Goal: Transaction & Acquisition: Purchase product/service

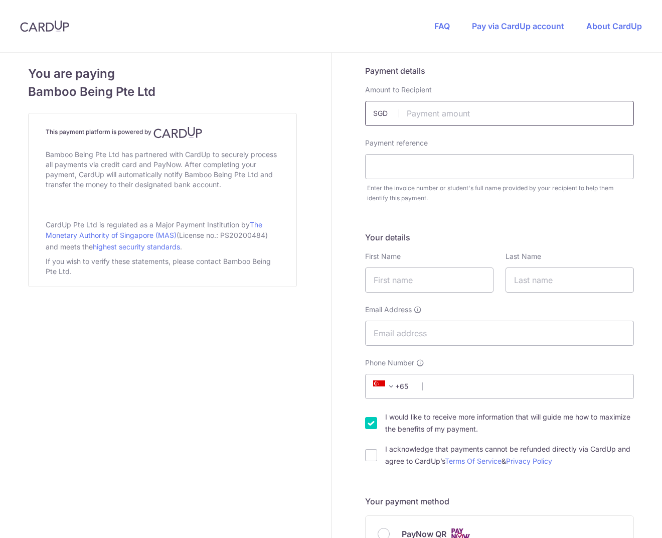
click at [431, 121] on input "text" at bounding box center [499, 113] width 269 height 25
type input "2600.00"
click at [447, 163] on input "text" at bounding box center [499, 166] width 269 height 25
click at [398, 276] on input "text" at bounding box center [429, 279] width 128 height 25
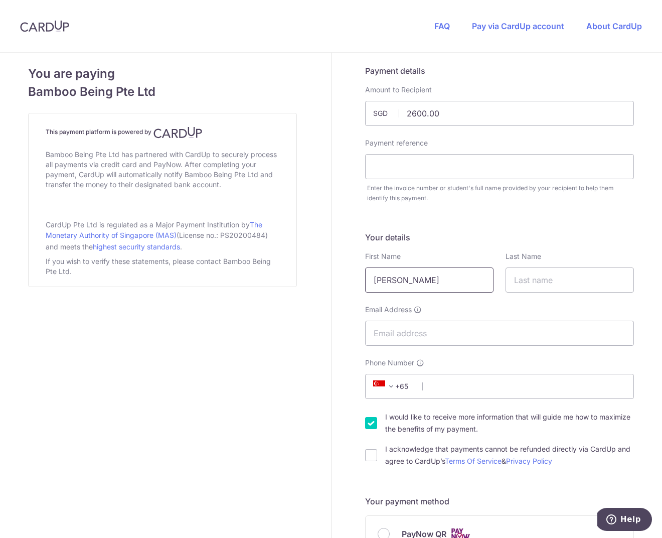
type input "[PERSON_NAME]"
type input "Tan"
type input "[EMAIL_ADDRESS][DOMAIN_NAME]"
click at [369, 419] on input "I would like to receive more information that will guide me how to maximize the…" at bounding box center [371, 423] width 12 height 12
checkbox input "false"
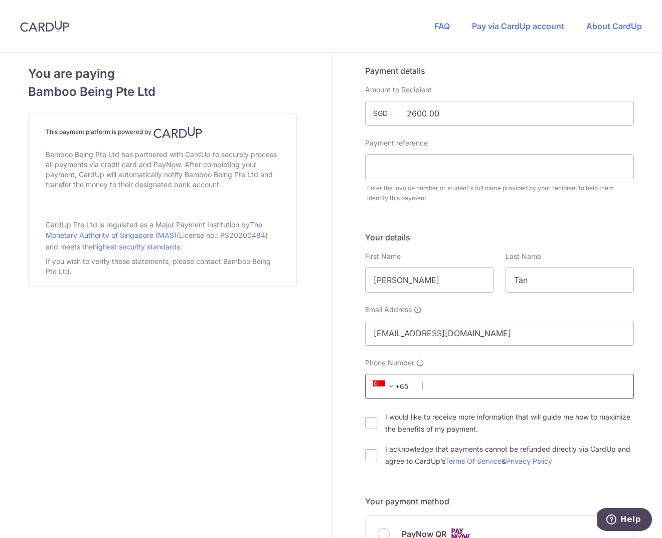
click at [442, 392] on input "Phone Number" at bounding box center [499, 386] width 269 height 25
type input "92728100"
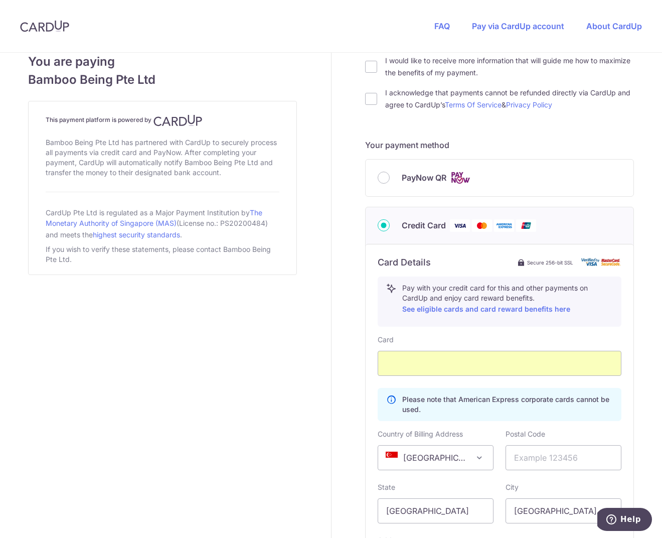
scroll to position [364, 0]
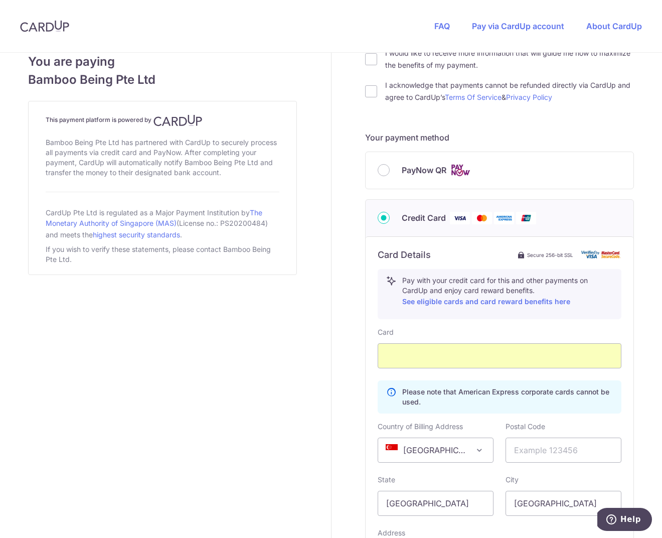
click at [444, 401] on p "Please note that American Express corporate cards cannot be used." at bounding box center [507, 397] width 211 height 20
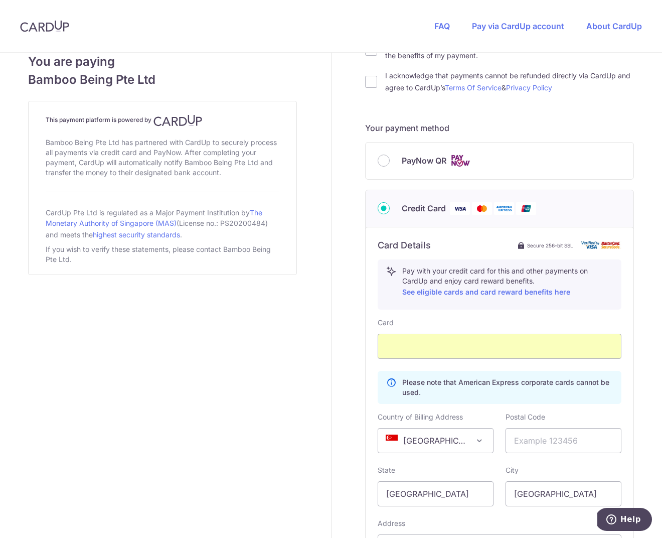
scroll to position [387, 0]
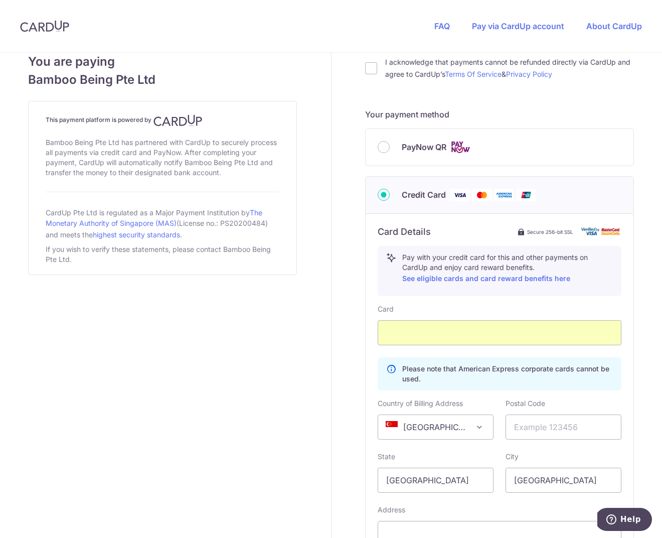
drag, startPoint x: 420, startPoint y: 382, endPoint x: 392, endPoint y: 367, distance: 31.7
click at [391, 365] on div "Please note that American Express corporate cards cannot be used." at bounding box center [500, 373] width 244 height 33
click at [393, 369] on icon at bounding box center [391, 374] width 10 height 20
click at [417, 370] on p "Please note that American Express corporate cards cannot be used." at bounding box center [507, 374] width 211 height 20
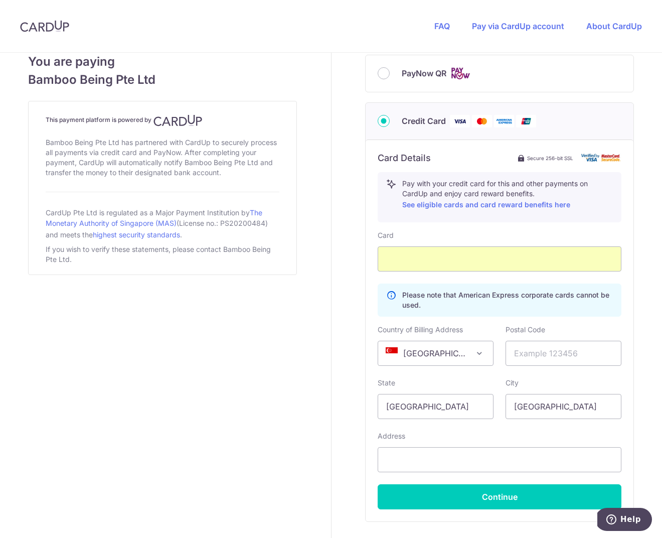
scroll to position [465, 0]
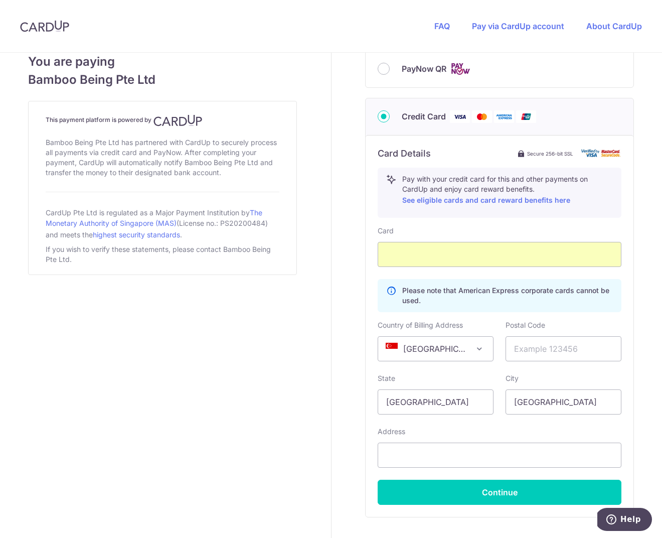
click at [474, 303] on p "Please note that American Express corporate cards cannot be used." at bounding box center [507, 295] width 211 height 20
click at [428, 340] on span "[GEOGRAPHIC_DATA]" at bounding box center [435, 349] width 115 height 24
click at [471, 287] on p "Please note that American Express corporate cards cannot be used." at bounding box center [507, 295] width 211 height 20
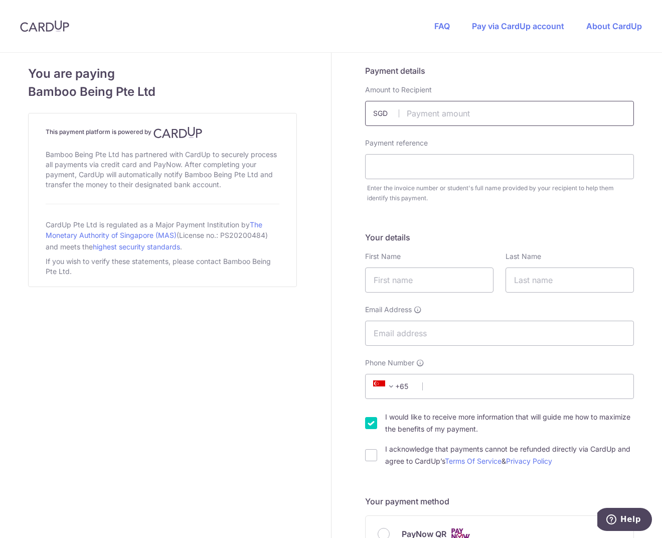
click at [431, 110] on input "text" at bounding box center [499, 113] width 269 height 25
type input "2600.00"
click at [435, 283] on input "text" at bounding box center [429, 279] width 128 height 25
type input "[PERSON_NAME]"
type input "Tan"
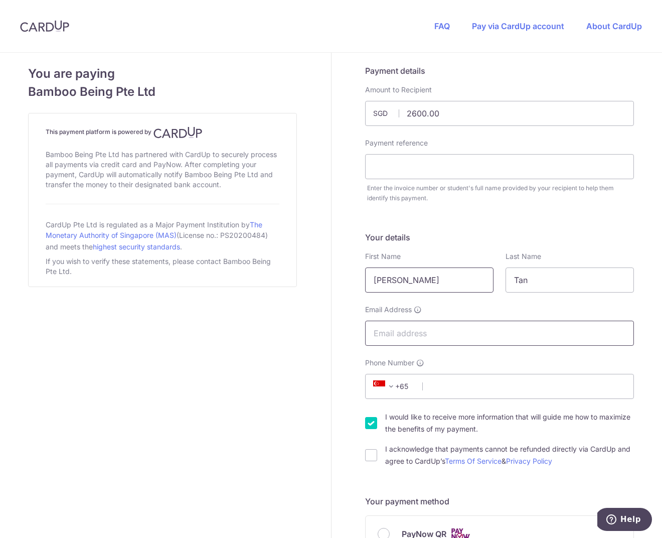
type input "james.t.tan@gmail.com"
type input "92728100"
type input "259718"
type input "335 Bukit Timah Road, #10-02 Wing on Life Garden"
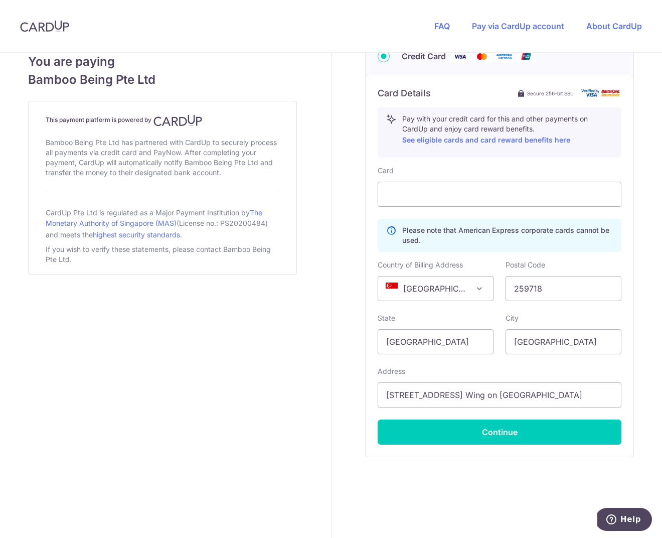
scroll to position [530, 0]
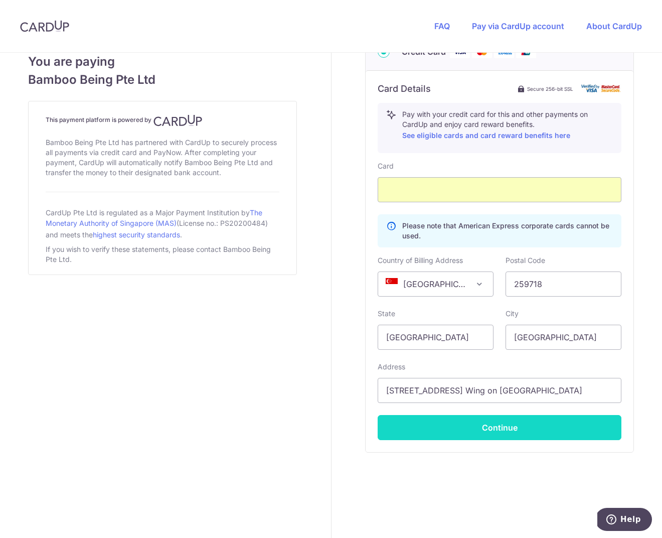
click at [448, 424] on button "Continue" at bounding box center [500, 427] width 244 height 25
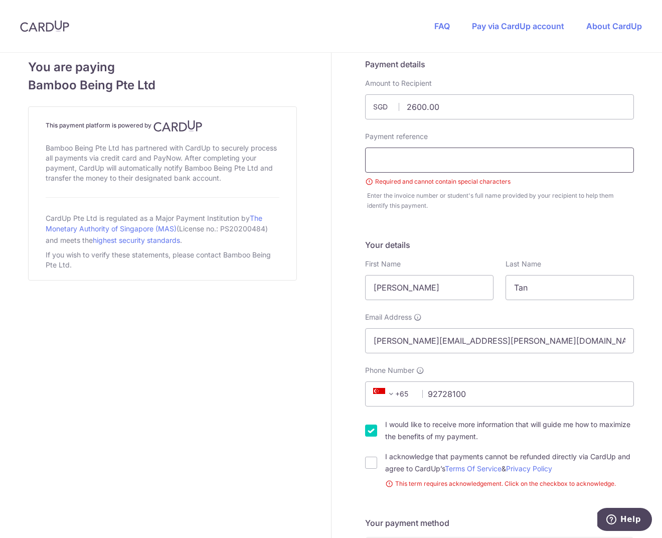
scroll to position [0, 0]
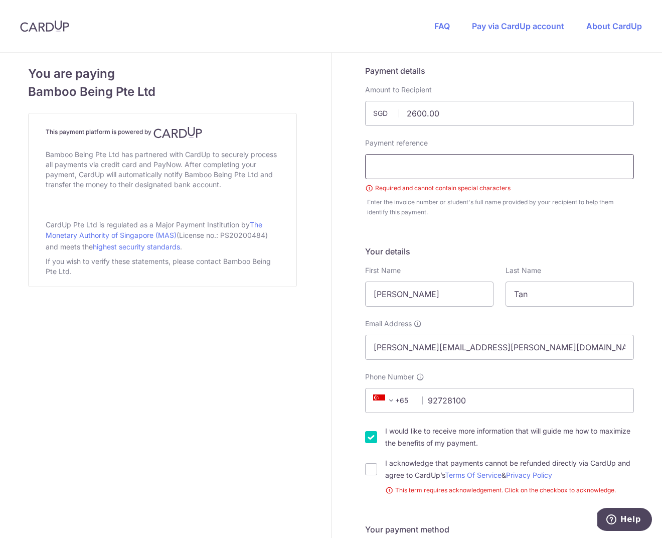
type input "a"
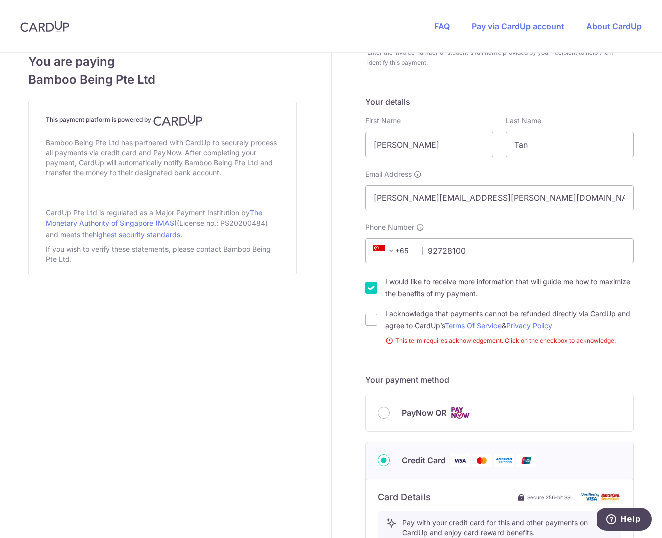
scroll to position [150, 0]
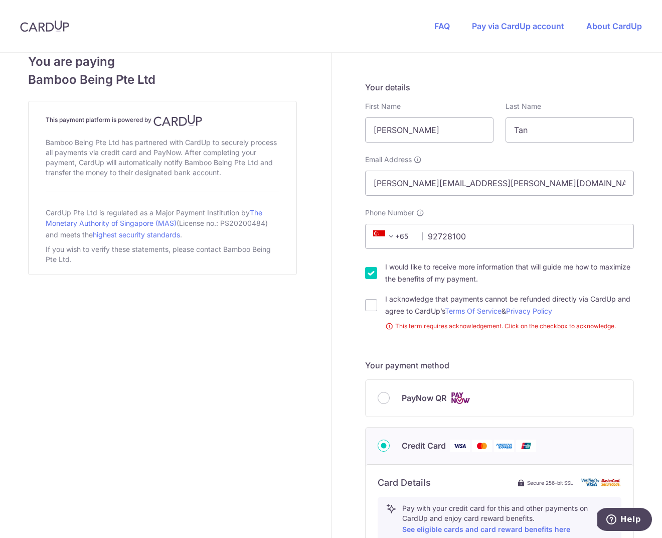
type input "MarSci Leads"
click at [370, 275] on input "I would like to receive more information that will guide me how to maximize the…" at bounding box center [371, 273] width 12 height 12
checkbox input "false"
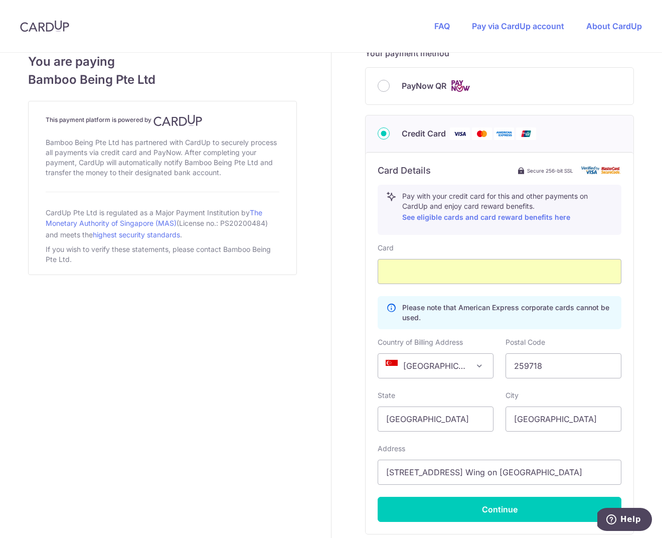
scroll to position [544, 0]
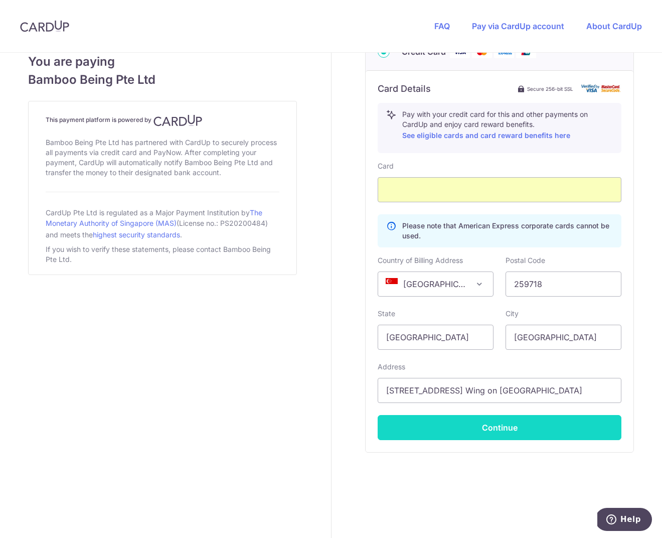
click at [443, 433] on button "Continue" at bounding box center [500, 427] width 244 height 25
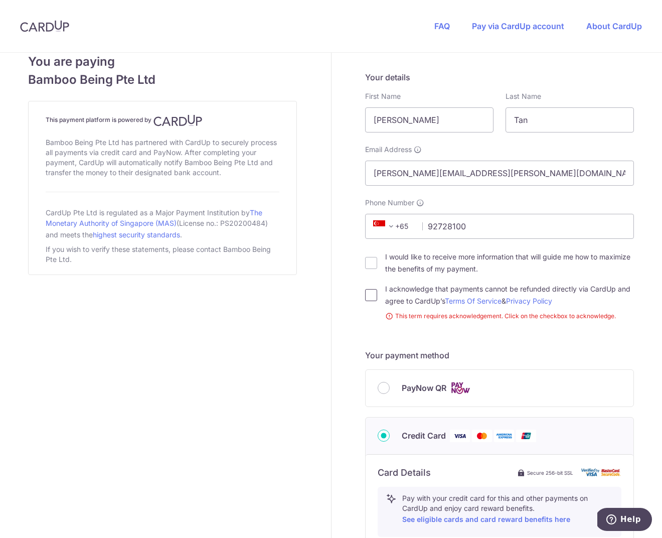
click at [371, 295] on input "I acknowledge that payments cannot be refunded directly via CardUp and agree to…" at bounding box center [371, 295] width 12 height 12
checkbox input "true"
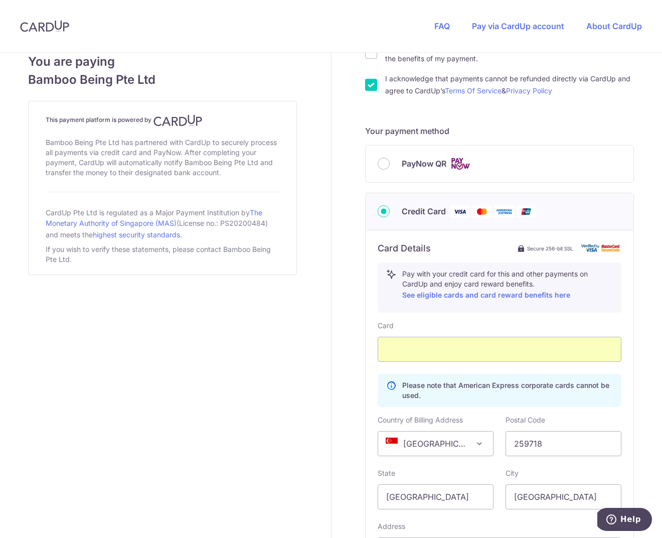
scroll to position [530, 0]
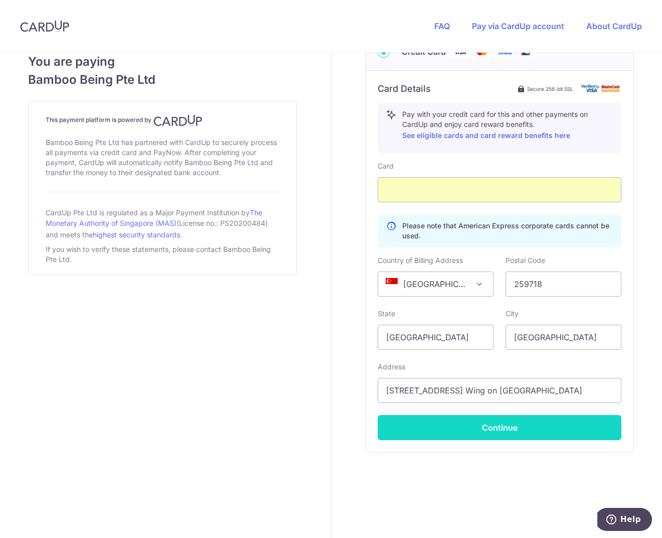
click at [430, 437] on button "Continue" at bounding box center [500, 427] width 244 height 25
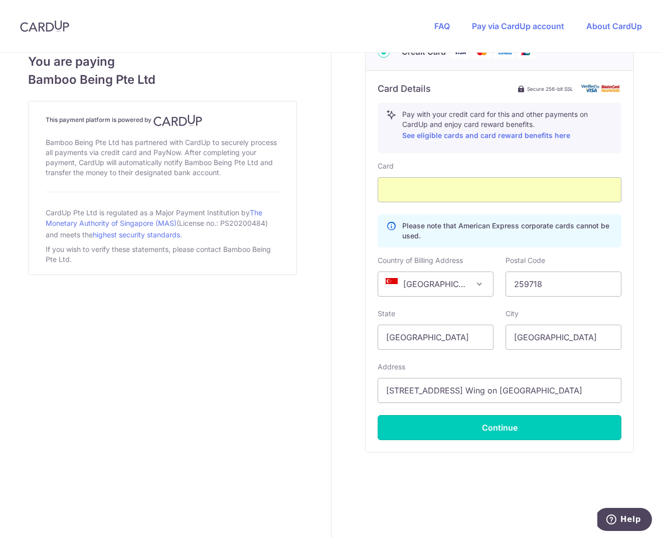
type input "**** 1003"
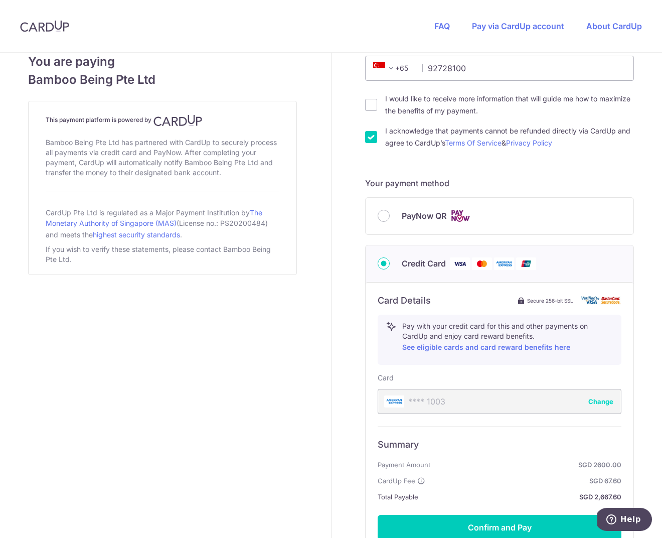
scroll to position [418, 0]
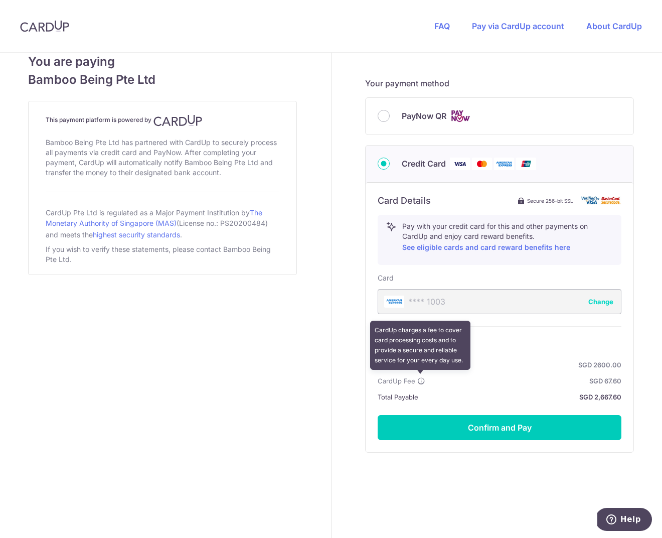
click at [422, 381] on icon at bounding box center [421, 381] width 8 height 8
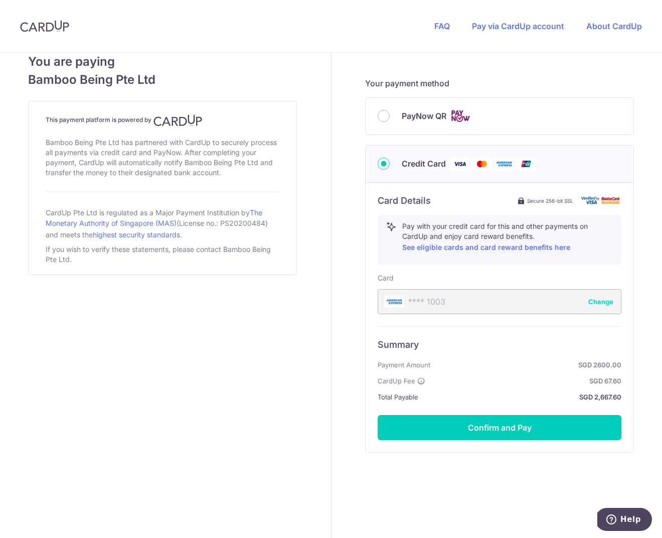
click at [470, 402] on strong "SGD 2,667.60" at bounding box center [521, 397] width 199 height 12
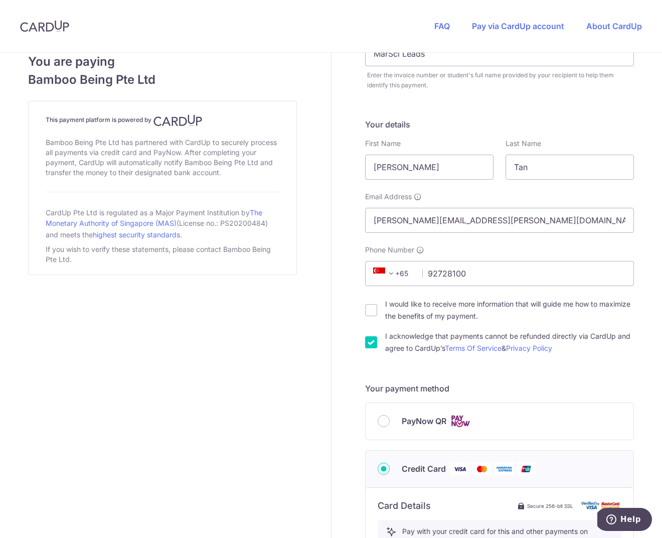
scroll to position [96, 0]
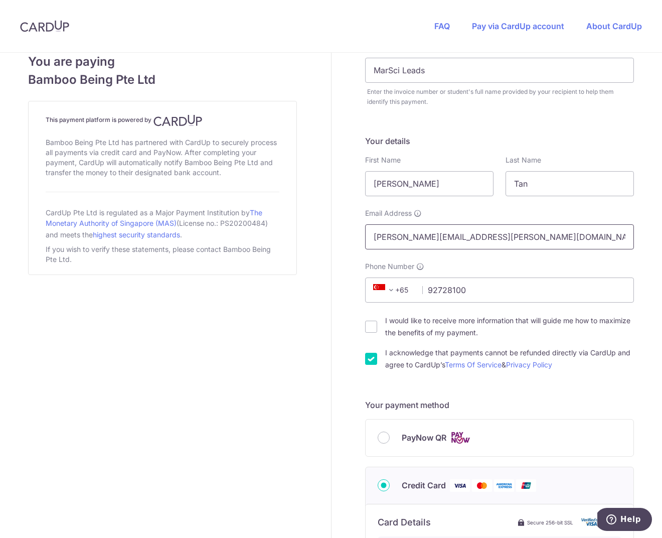
click at [410, 237] on input "james.t.tan@gmail.com" at bounding box center [499, 236] width 269 height 25
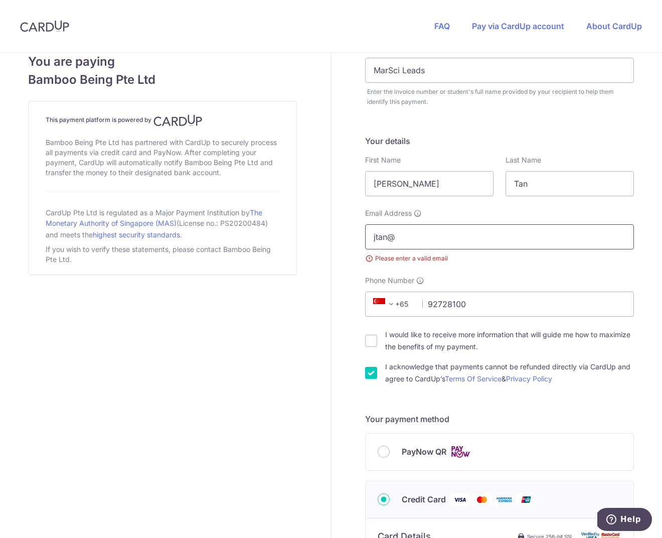
type input "[EMAIL_ADDRESS][DOMAIN_NAME]"
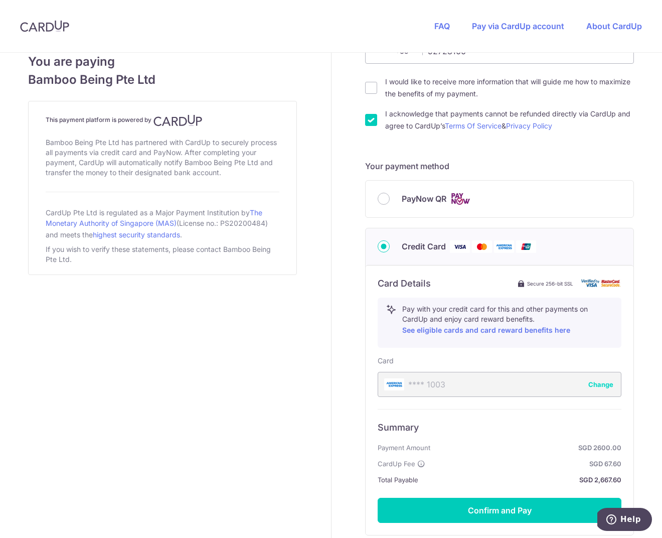
scroll to position [418, 0]
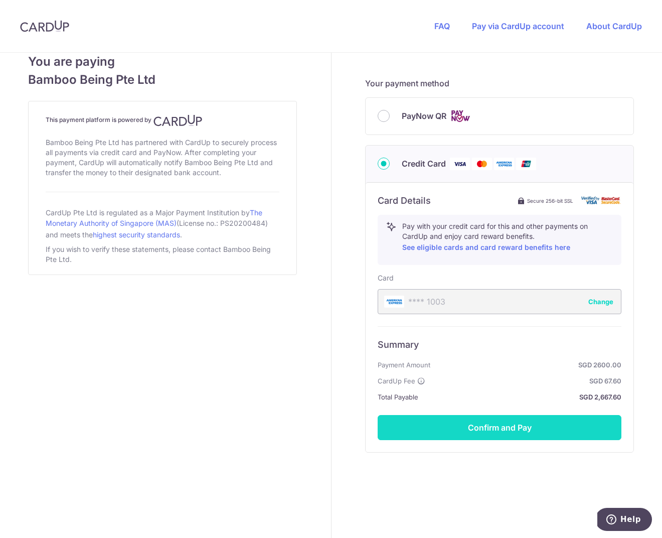
click at [473, 430] on button "Confirm and Pay" at bounding box center [500, 427] width 244 height 25
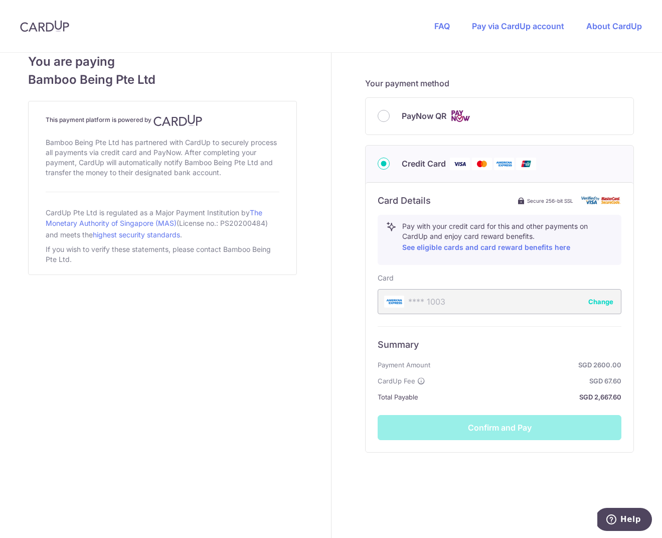
click at [371, 432] on div "Card Details Secure 256-bit SSL Pay with your credit card for this and other pa…" at bounding box center [500, 317] width 268 height 270
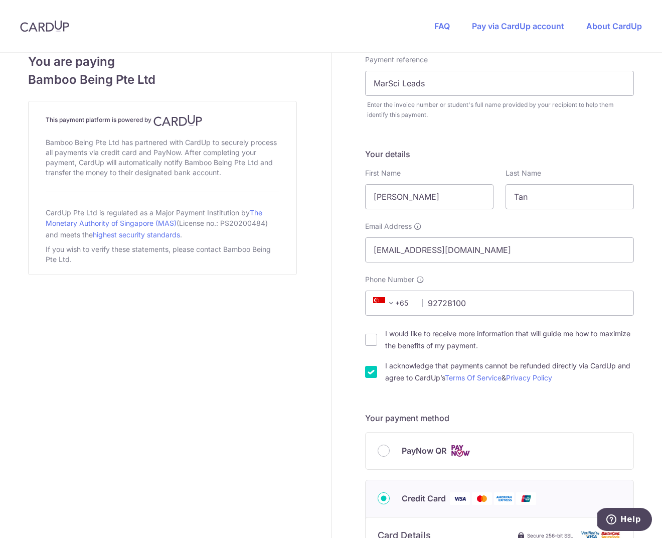
scroll to position [0, 0]
